Goal: Information Seeking & Learning: Learn about a topic

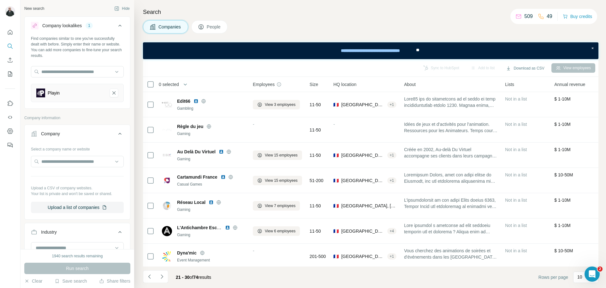
scroll to position [78, 0]
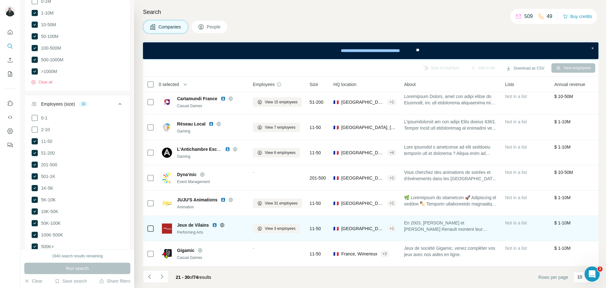
click at [221, 224] on icon at bounding box center [222, 224] width 5 height 5
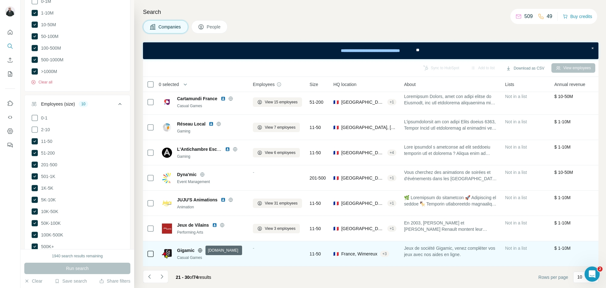
click at [200, 252] on icon at bounding box center [200, 250] width 5 height 5
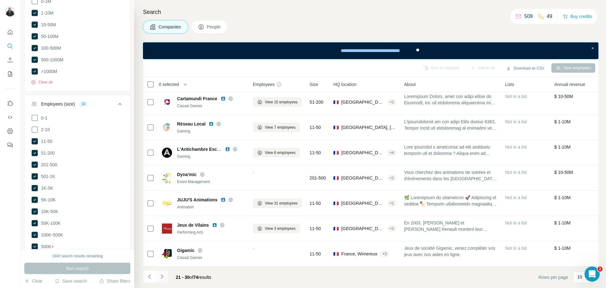
click at [162, 276] on icon "Navigate to next page" at bounding box center [162, 276] width 6 height 6
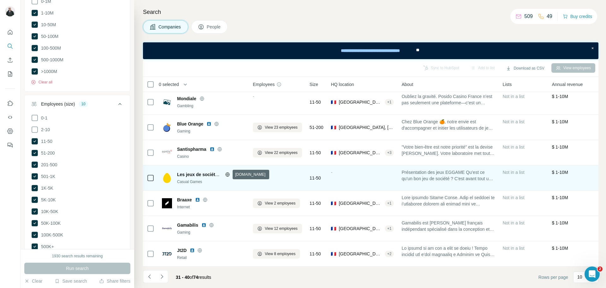
click at [227, 175] on icon at bounding box center [228, 174] width 2 height 4
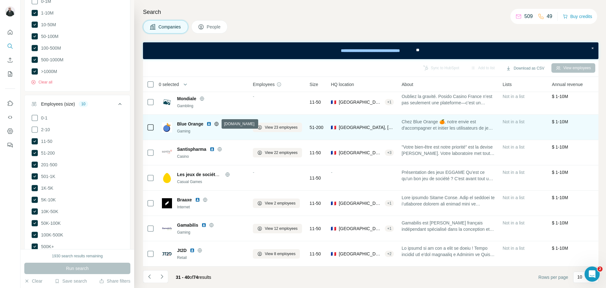
click at [216, 124] on icon at bounding box center [217, 124] width 2 height 4
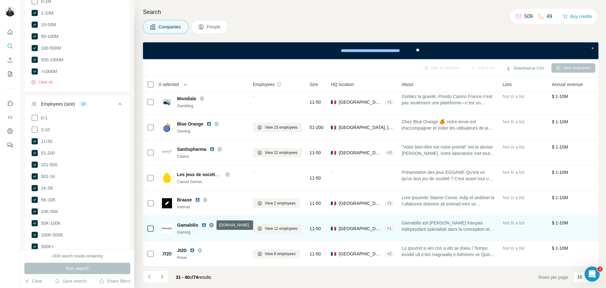
click at [211, 226] on icon at bounding box center [211, 224] width 5 height 5
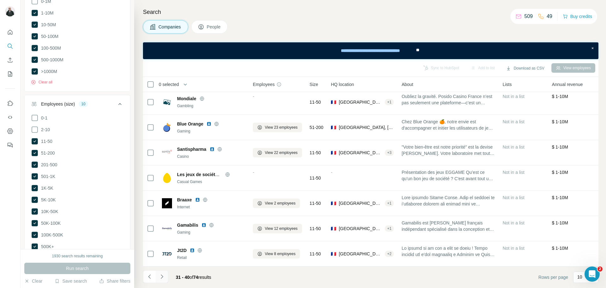
click at [162, 275] on icon "Navigate to next page" at bounding box center [162, 276] width 2 height 4
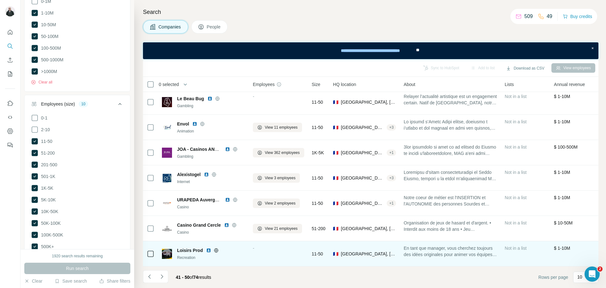
click at [217, 249] on icon at bounding box center [216, 250] width 5 height 5
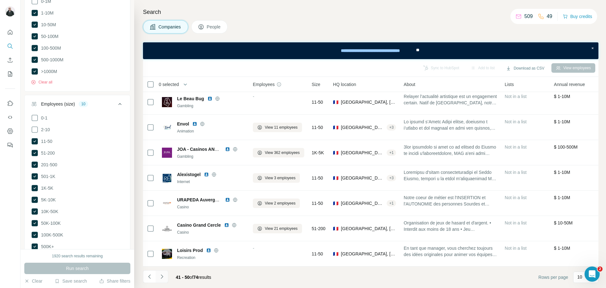
click at [164, 277] on icon "Navigate to next page" at bounding box center [162, 276] width 6 height 6
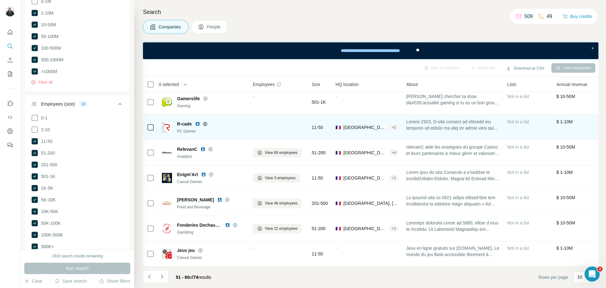
click at [206, 124] on icon at bounding box center [205, 123] width 5 height 5
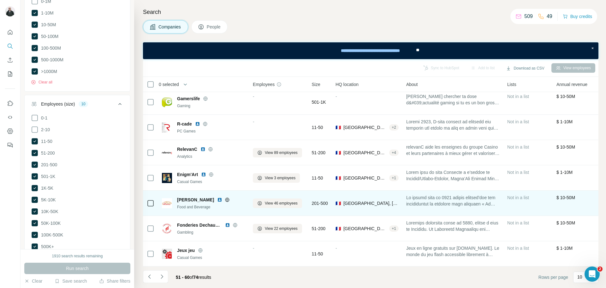
click at [227, 201] on icon at bounding box center [228, 199] width 2 height 4
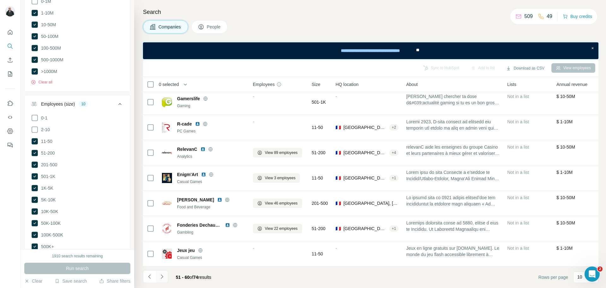
click at [165, 278] on button "Navigate to next page" at bounding box center [162, 276] width 13 height 13
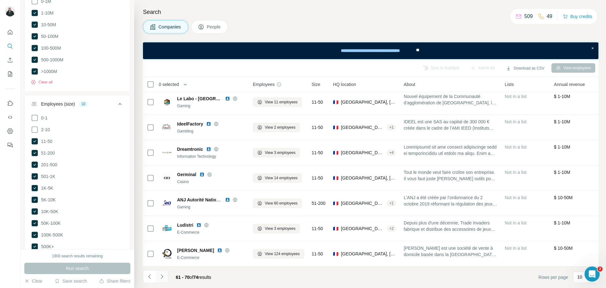
click at [163, 278] on icon "Navigate to next page" at bounding box center [162, 276] width 6 height 6
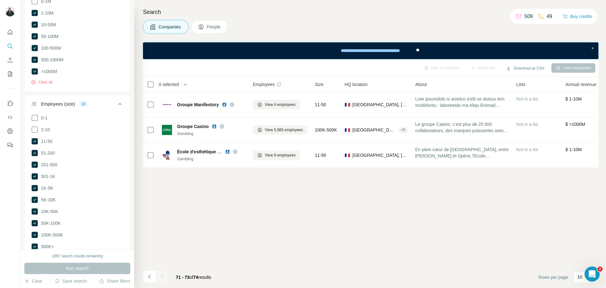
scroll to position [0, 0]
